Goal: Find specific page/section: Find specific page/section

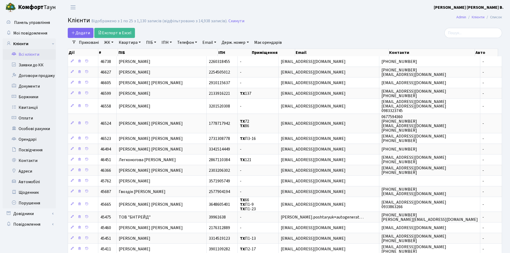
select select "25"
click at [461, 36] on input "search" at bounding box center [469, 33] width 58 height 10
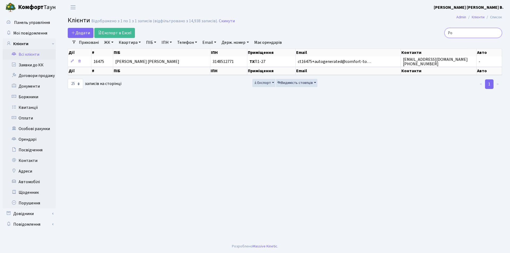
type input "Р"
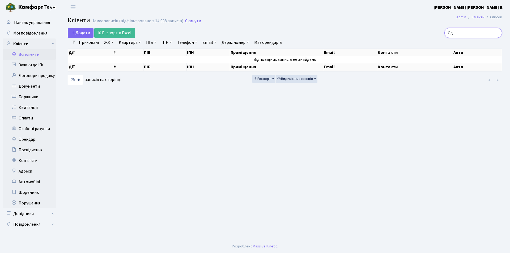
type input "О"
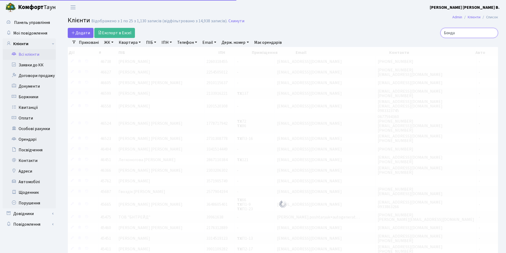
type input "Бондар"
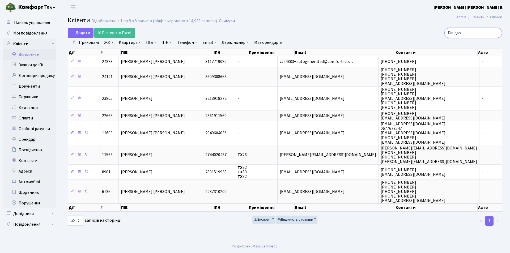
click at [497, 32] on input "Бондар" at bounding box center [473, 33] width 58 height 10
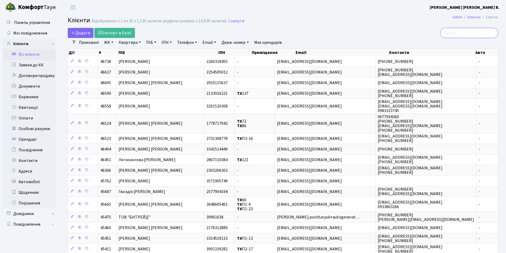
click at [462, 34] on input "search" at bounding box center [469, 33] width 58 height 10
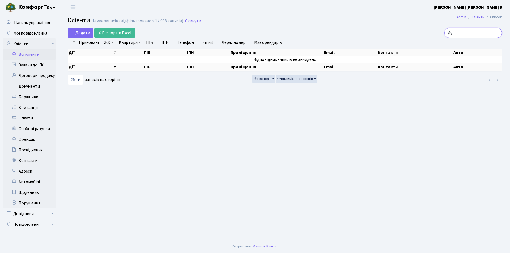
type input "Д"
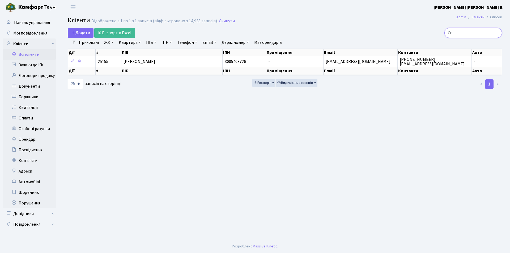
type input "Є"
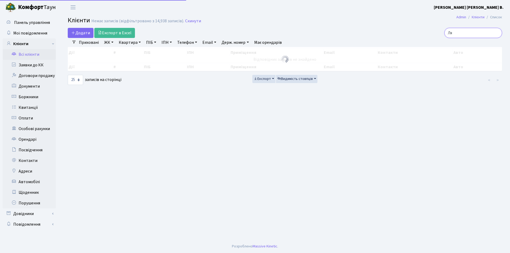
type input "Л"
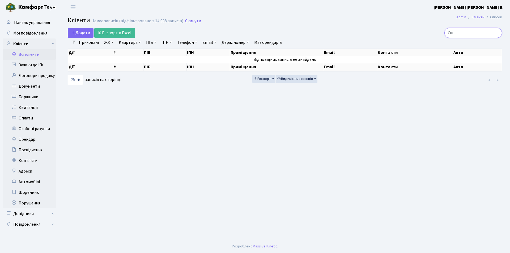
type input "Є"
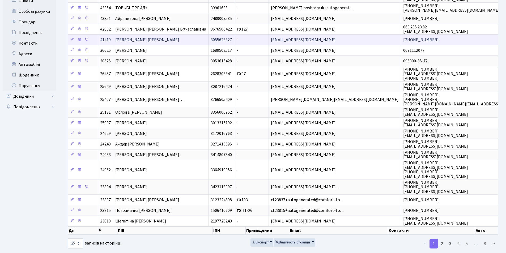
scroll to position [127, 0]
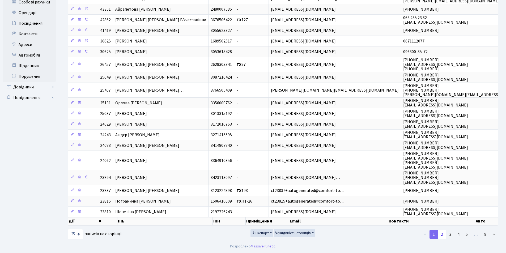
type input "62"
click at [443, 235] on link "2" at bounding box center [442, 235] width 8 height 10
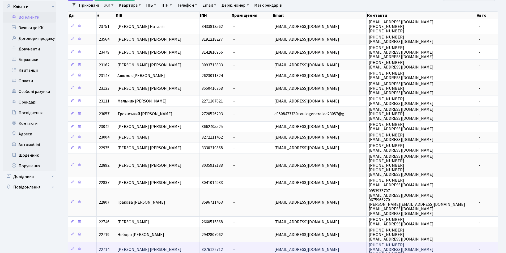
scroll to position [0, 0]
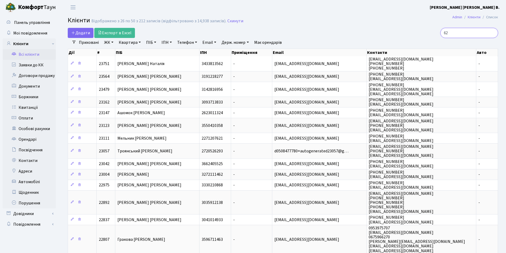
click at [493, 32] on input "62" at bounding box center [469, 33] width 58 height 10
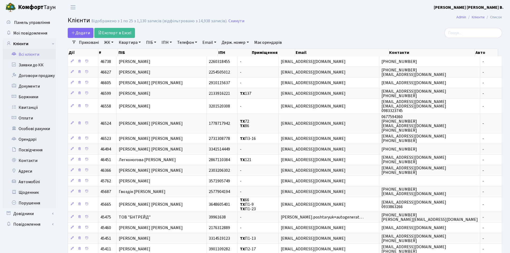
select select "25"
